Goal: Information Seeking & Learning: Stay updated

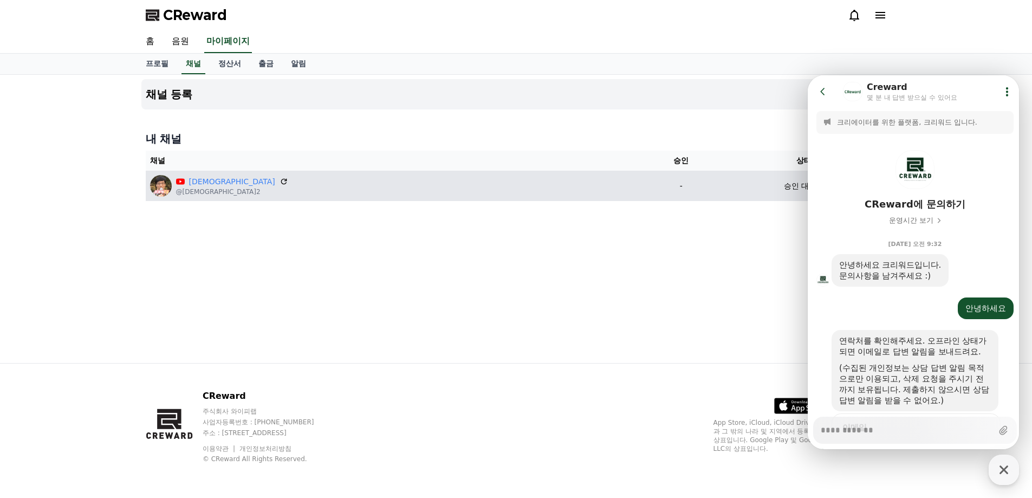
scroll to position [258, 0]
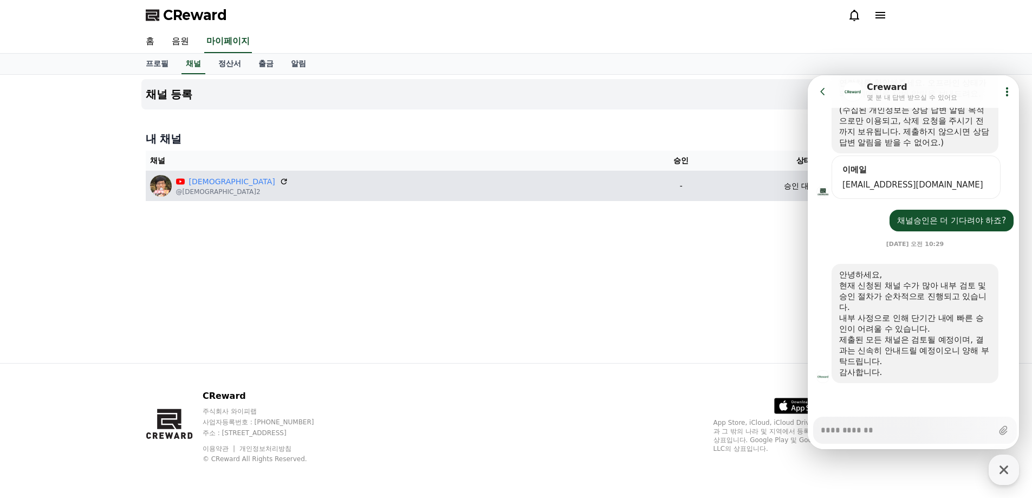
type textarea "*"
click at [215, 176] on div "유느님" at bounding box center [232, 181] width 112 height 11
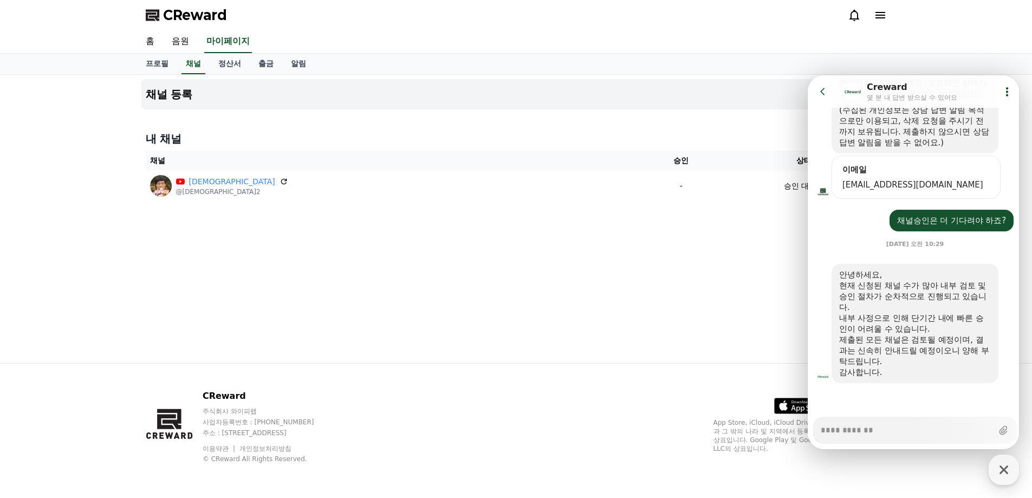
click at [325, 233] on div "채널 등록 내 채널 채널 승인 상태 유느님 @유느님s2 - 승인 대기중" at bounding box center [516, 219] width 759 height 288
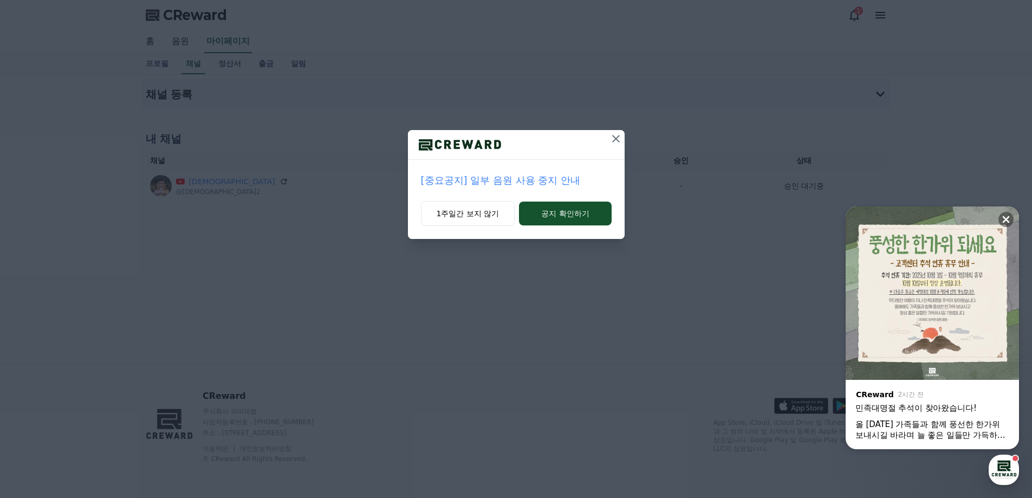
click at [565, 183] on p "[중요공지] 일부 음원 사용 중지 안내" at bounding box center [516, 180] width 191 height 15
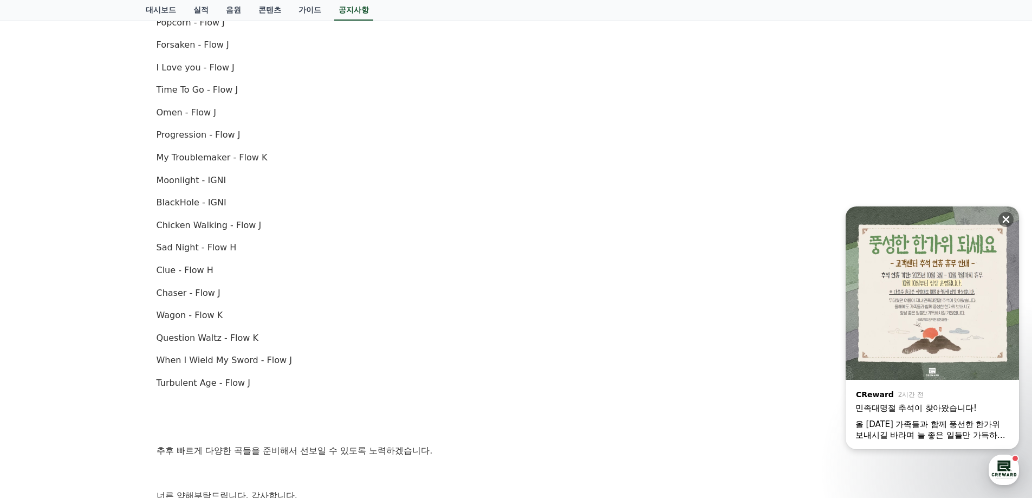
scroll to position [747, 0]
